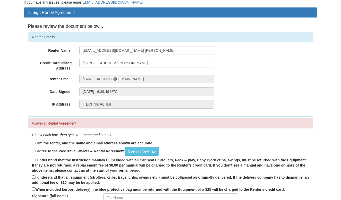
scroll to position [35, 0]
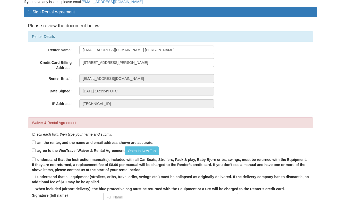
type input "15060 Ventura Blvd ste 240, Sherman Oaks Ca 91403"
click at [34, 142] on input "I am the renter, and the name and email address shown are accurate." at bounding box center [33, 142] width 3 height 3
checkbox input "true"
click at [34, 151] on input "I agree to the WeeTravel Waiver & Rental Agreement Open In New Tab" at bounding box center [33, 150] width 3 height 3
checkbox input "true"
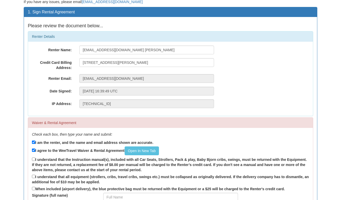
click at [33, 159] on input "I understand that the Instruction manual(s), included with all Car Seats, Strol…" at bounding box center [33, 159] width 3 height 3
checkbox input "true"
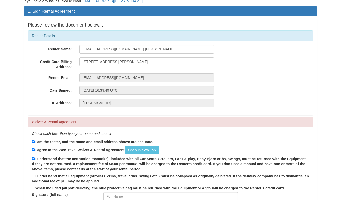
click at [33, 174] on input "I understand that all equipment (strollers, cribs, travel cribs, swings etc.) m…" at bounding box center [33, 175] width 3 height 3
checkbox input "true"
click at [33, 185] on label "When included (airport delivery), the blue protective bag must be returned with…" at bounding box center [158, 188] width 253 height 6
click at [33, 186] on input "When included (airport delivery), the blue protective bag must be returned with…" at bounding box center [33, 187] width 3 height 3
checkbox input "true"
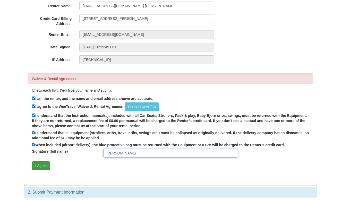
scroll to position [79, 0]
type input "Gregory Smith"
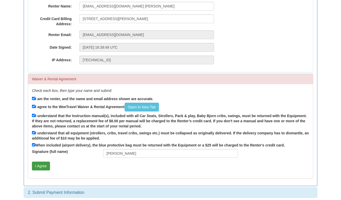
click at [45, 165] on button "I Agree" at bounding box center [41, 166] width 18 height 9
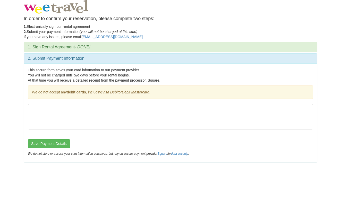
scroll to position [0, 0]
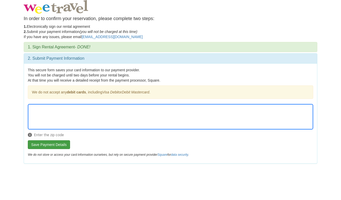
click at [60, 146] on button "Save Payment Details" at bounding box center [49, 144] width 42 height 9
click at [62, 143] on button "Save Payment Details" at bounding box center [49, 144] width 42 height 9
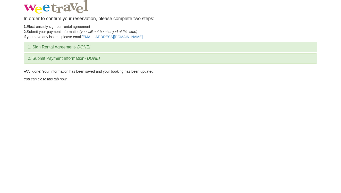
click at [88, 50] on div "1. Sign Rental Agreement - DONE!" at bounding box center [170, 47] width 293 height 10
click at [41, 47] on h3 "1. Sign Rental Agreement - DONE!" at bounding box center [170, 47] width 285 height 5
click at [42, 57] on h3 "2. Submit Payment Information - DONE!" at bounding box center [170, 58] width 285 height 5
